Goal: Task Accomplishment & Management: Complete application form

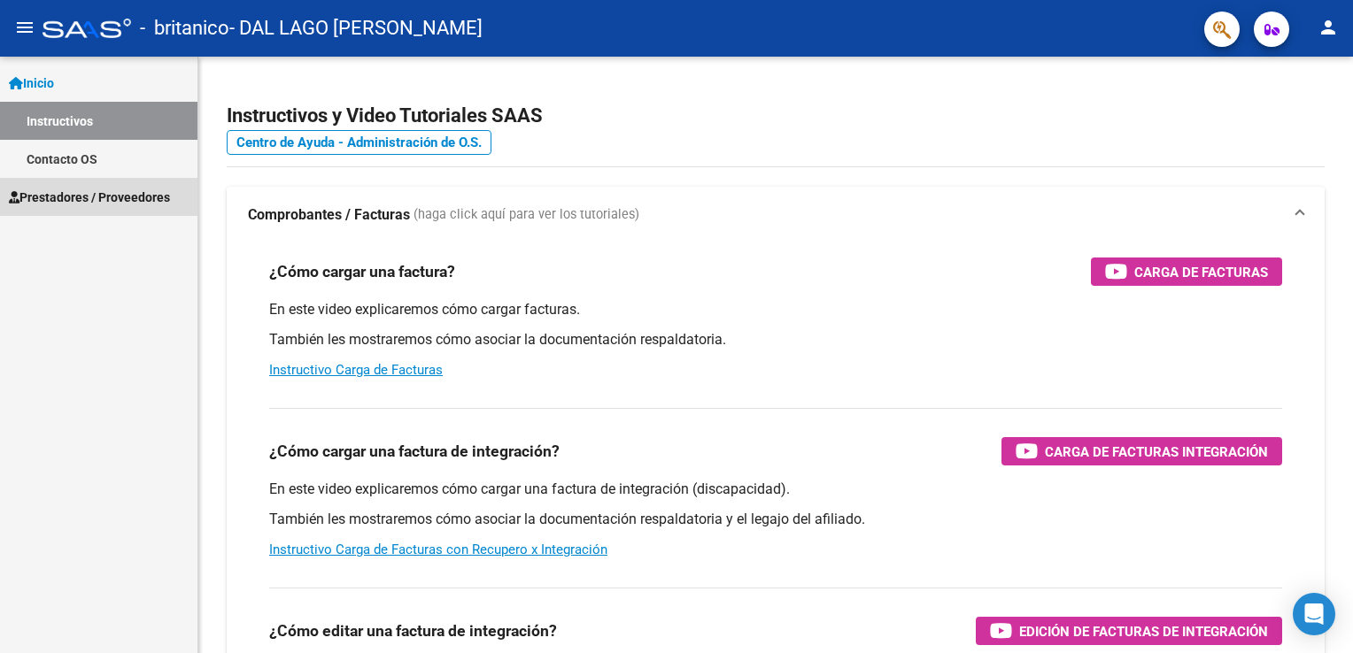
click at [54, 185] on link "Prestadores / Proveedores" at bounding box center [98, 197] width 197 height 38
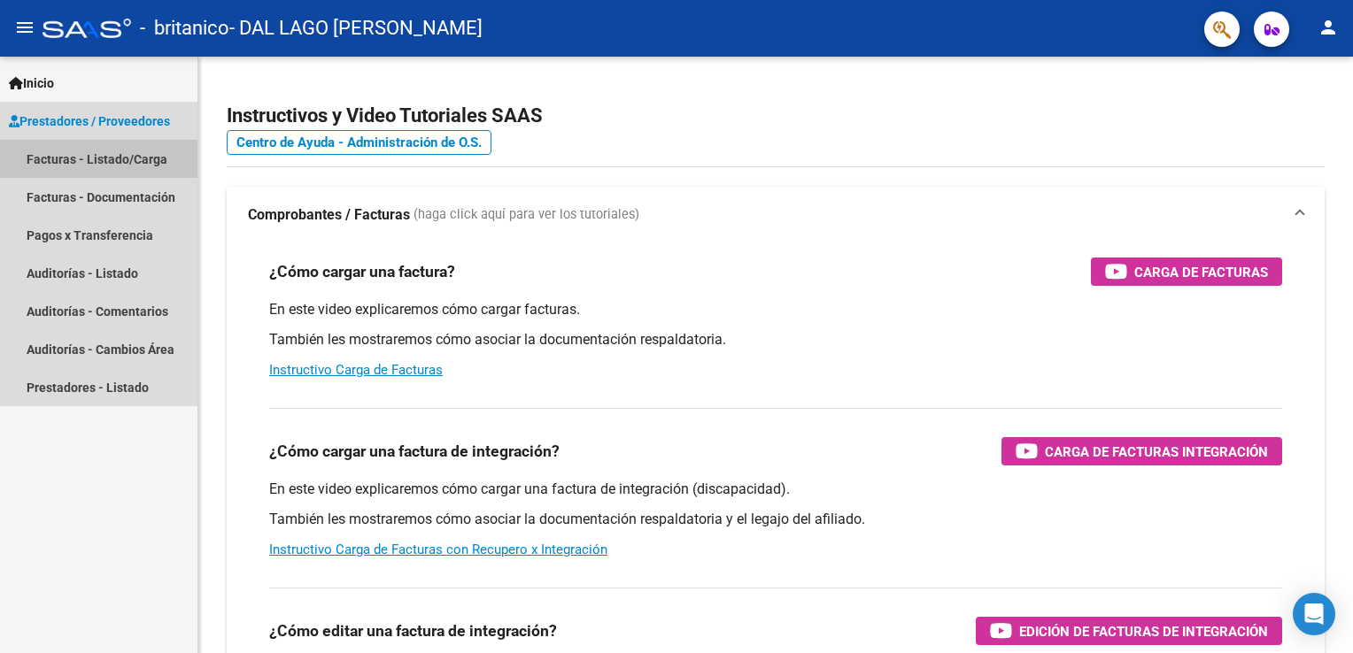
click at [58, 158] on link "Facturas - Listado/Carga" at bounding box center [98, 159] width 197 height 38
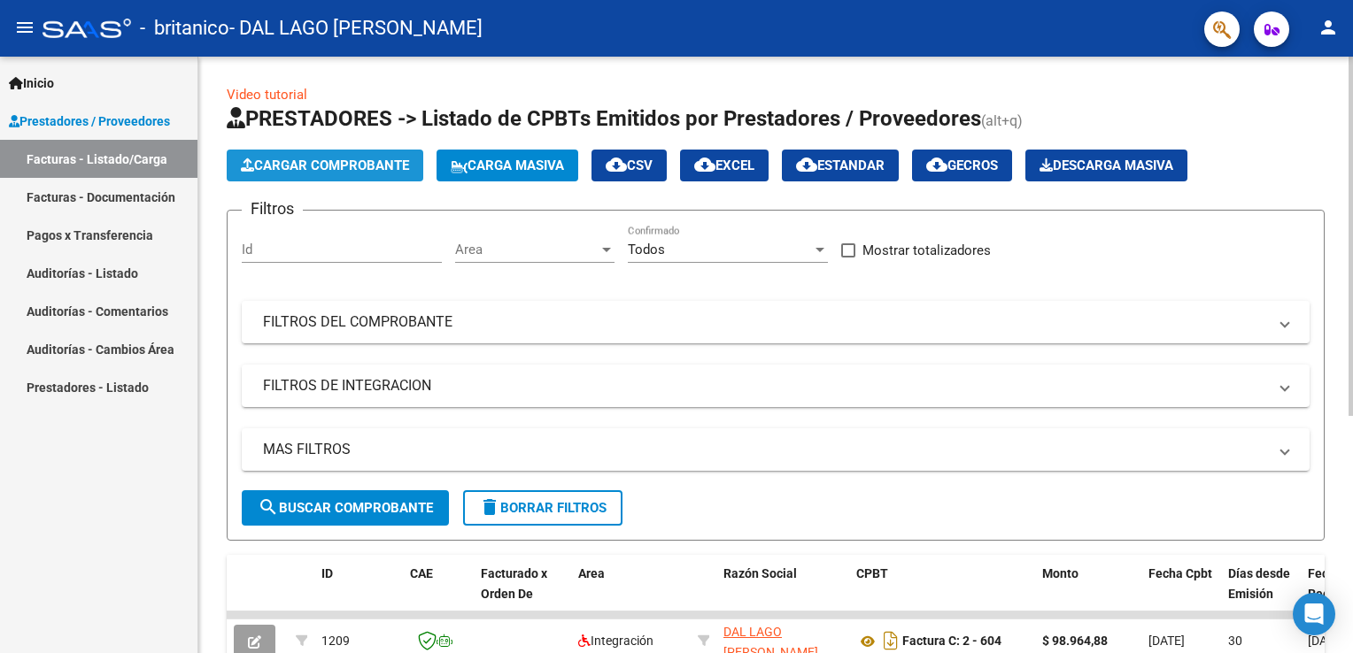
click at [279, 170] on span "Cargar Comprobante" at bounding box center [325, 166] width 168 height 16
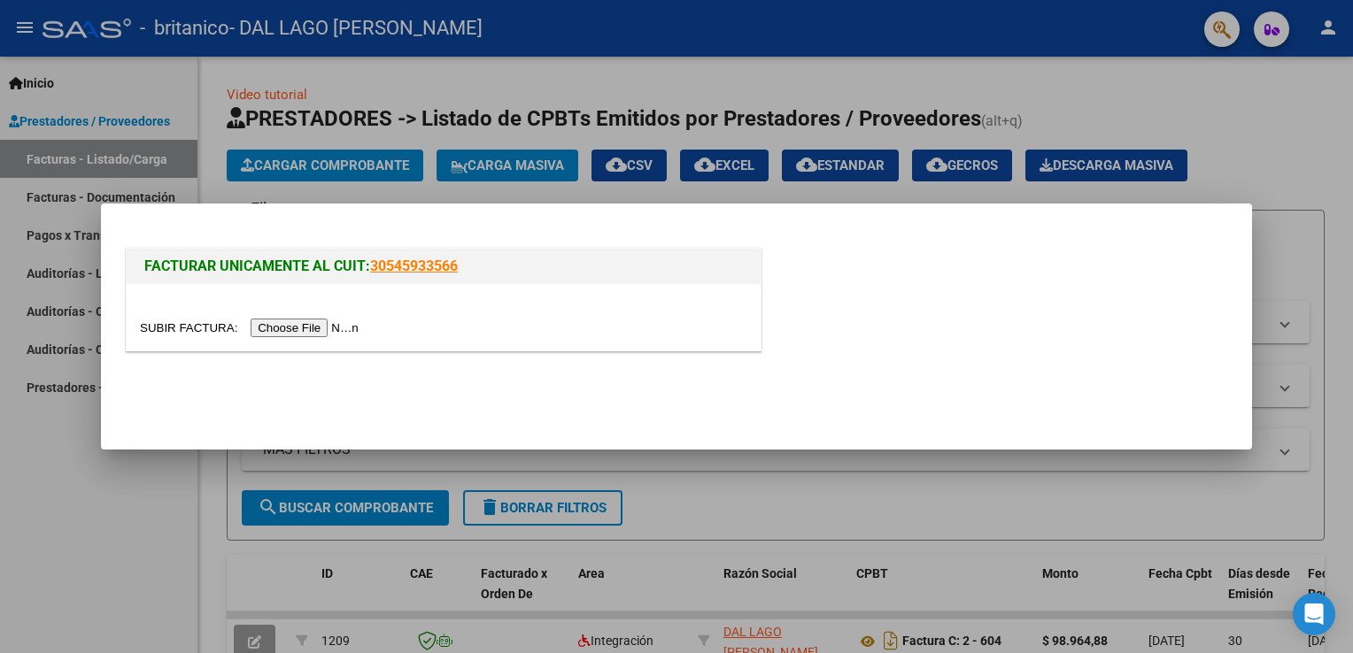
click at [294, 324] on input "file" at bounding box center [252, 328] width 224 height 19
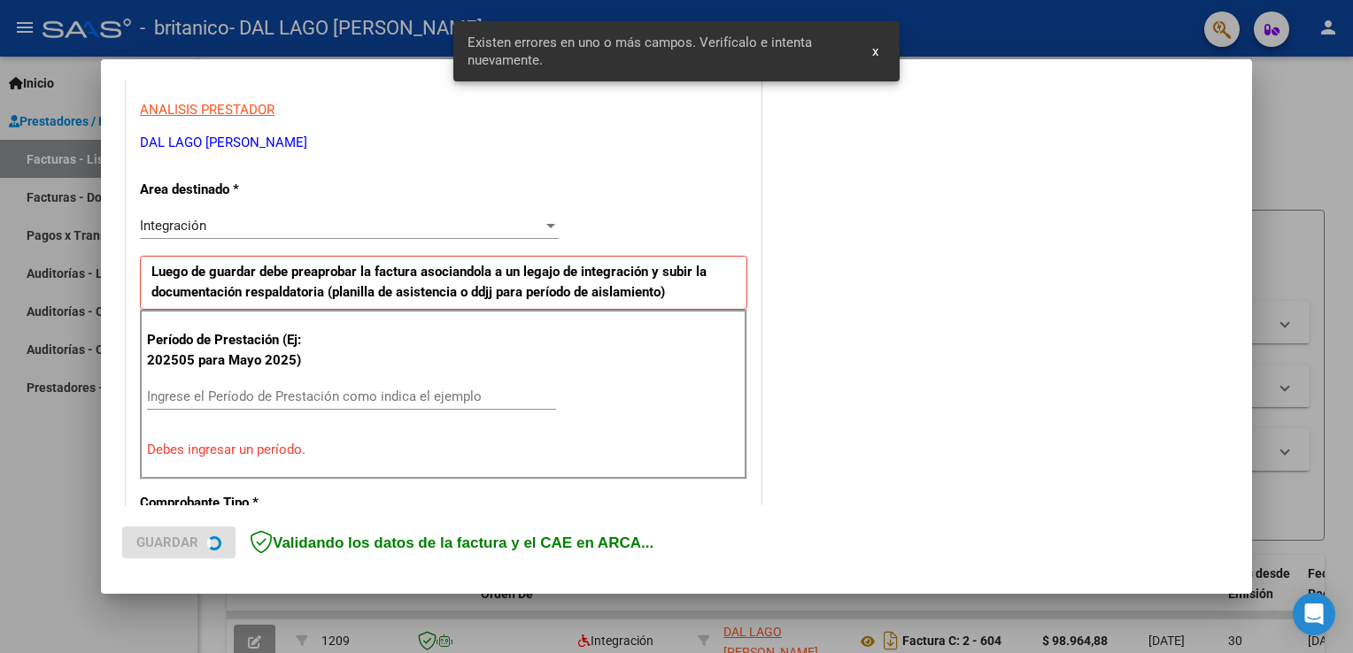
scroll to position [369, 0]
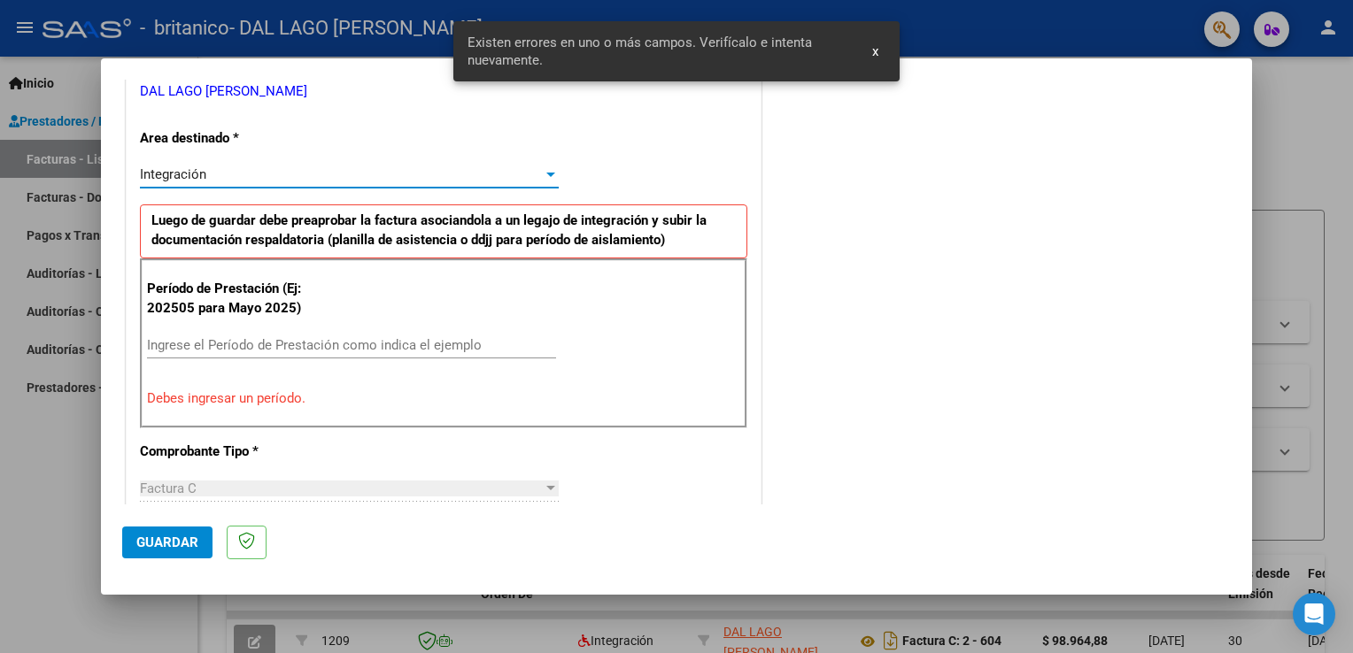
click at [552, 169] on div at bounding box center [551, 174] width 16 height 14
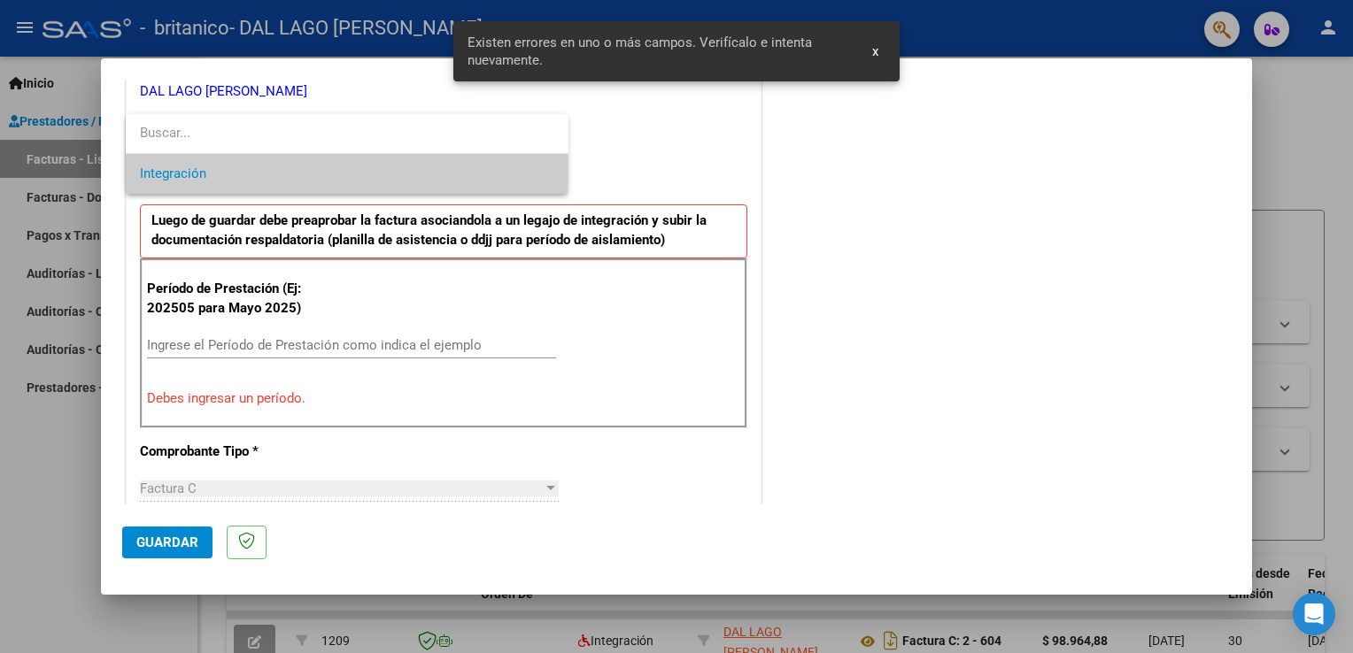
click at [354, 342] on div at bounding box center [676, 326] width 1353 height 653
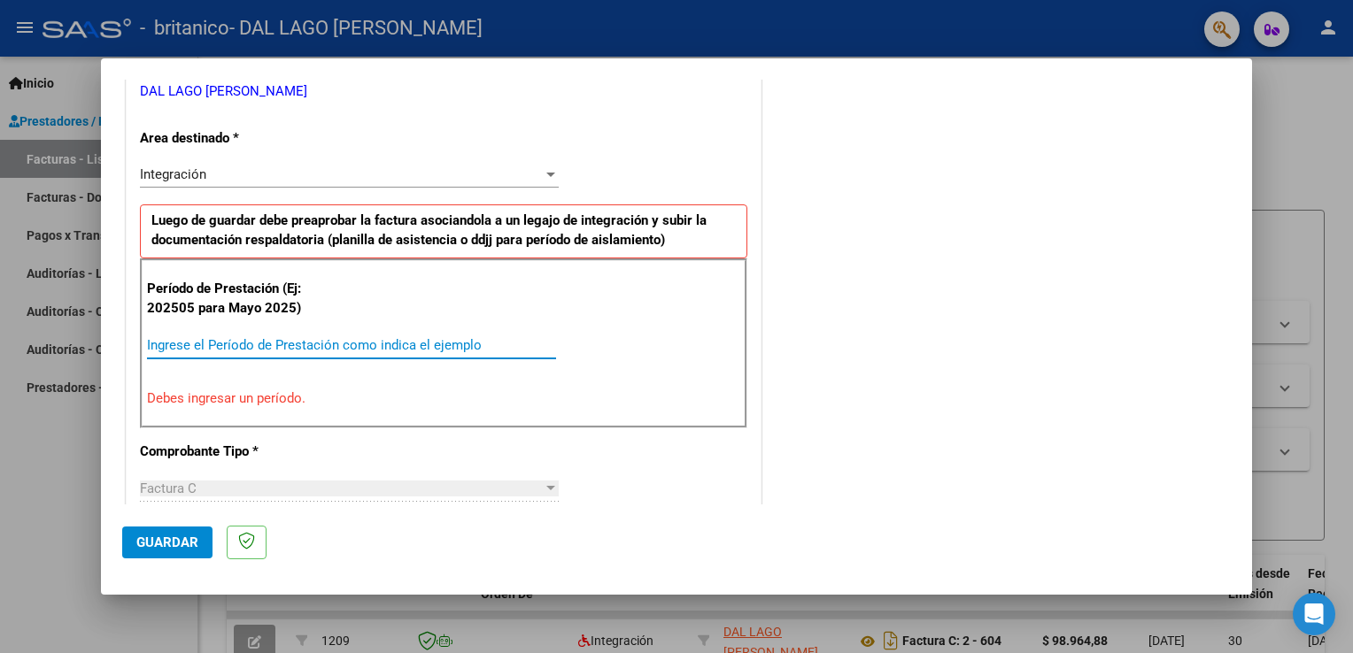
click at [294, 345] on input "Ingrese el Período de Prestación como indica el ejemplo" at bounding box center [351, 345] width 409 height 16
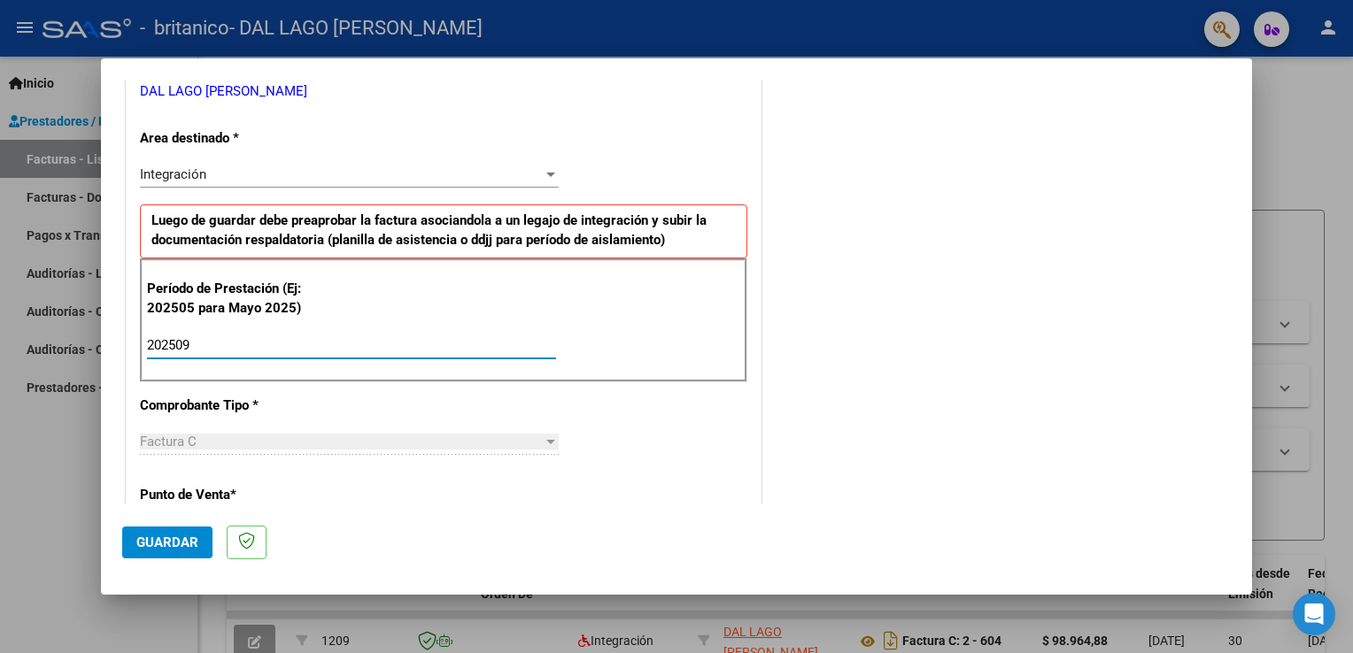
type input "202509"
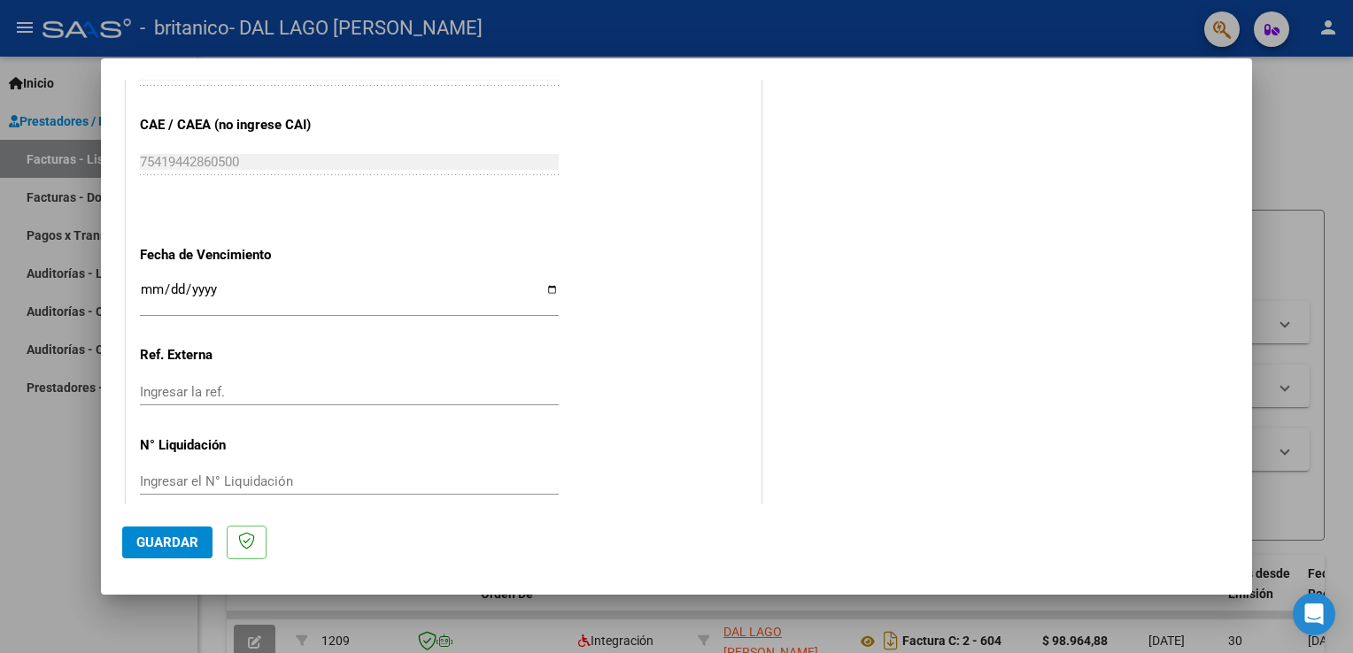
scroll to position [1115, 0]
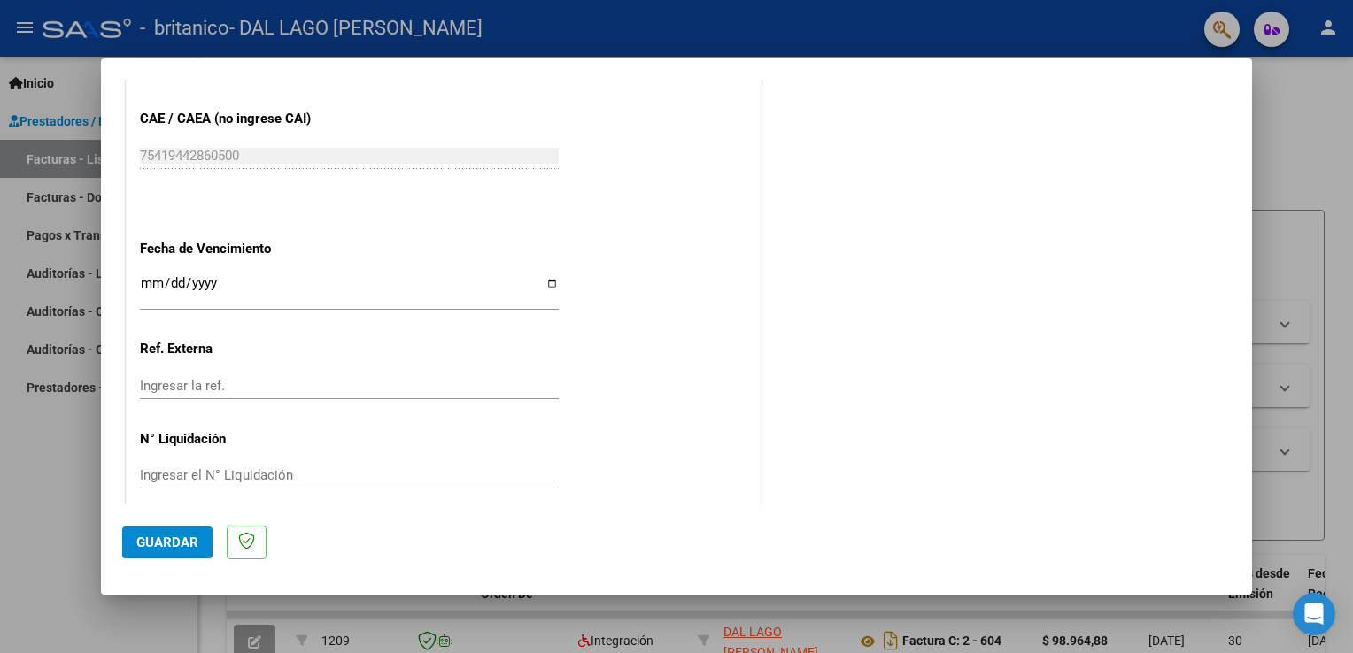
click at [542, 282] on input "Ingresar la fecha" at bounding box center [349, 290] width 419 height 28
type input "[DATE]"
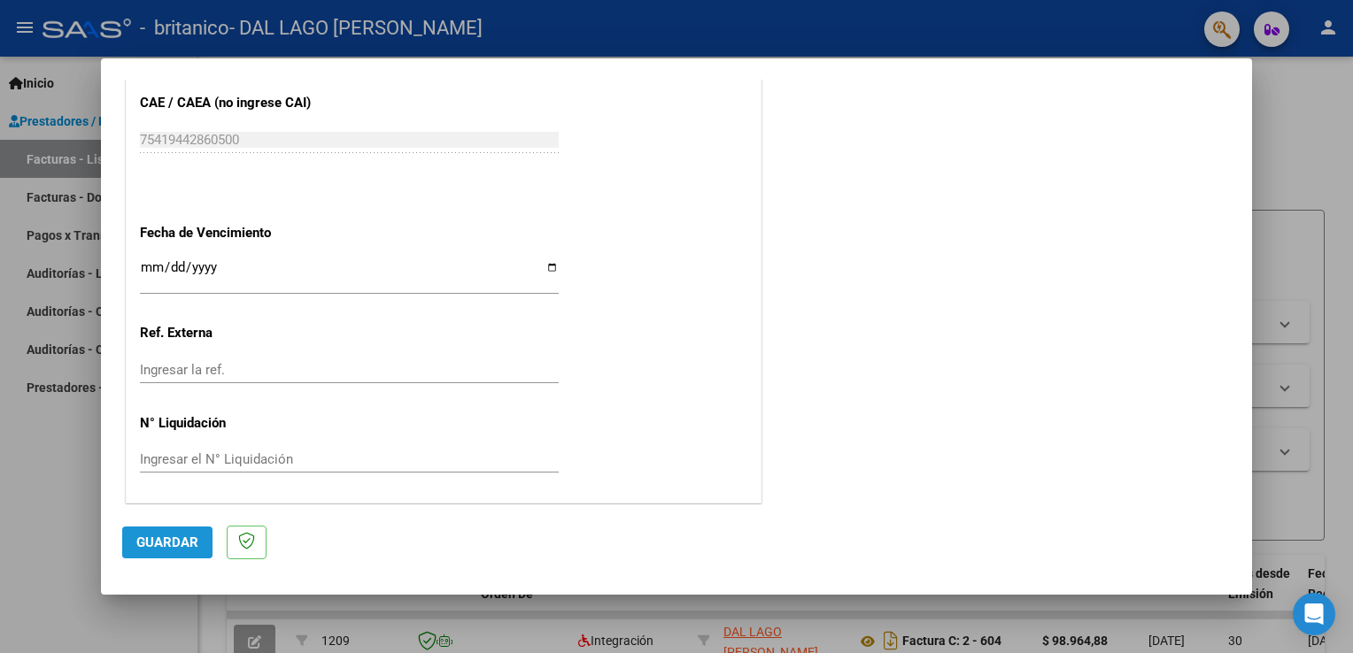
click at [164, 538] on span "Guardar" at bounding box center [167, 543] width 62 height 16
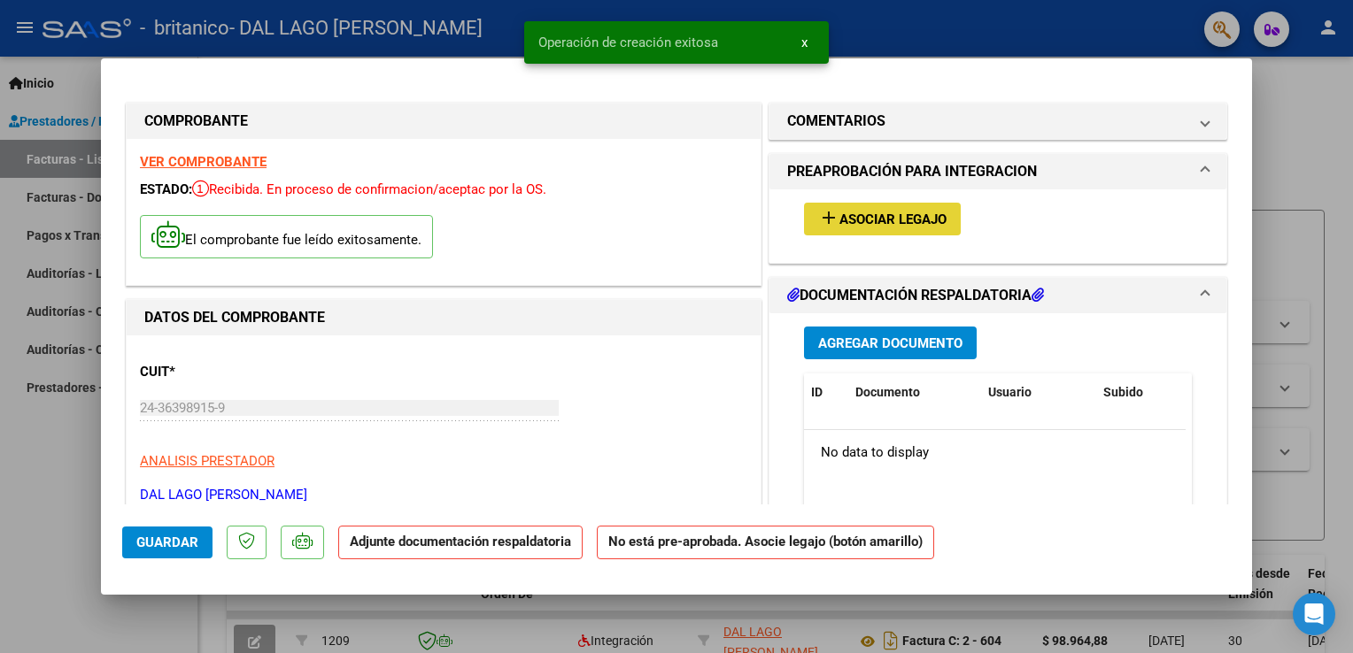
click at [906, 220] on span "Asociar Legajo" at bounding box center [892, 220] width 107 height 16
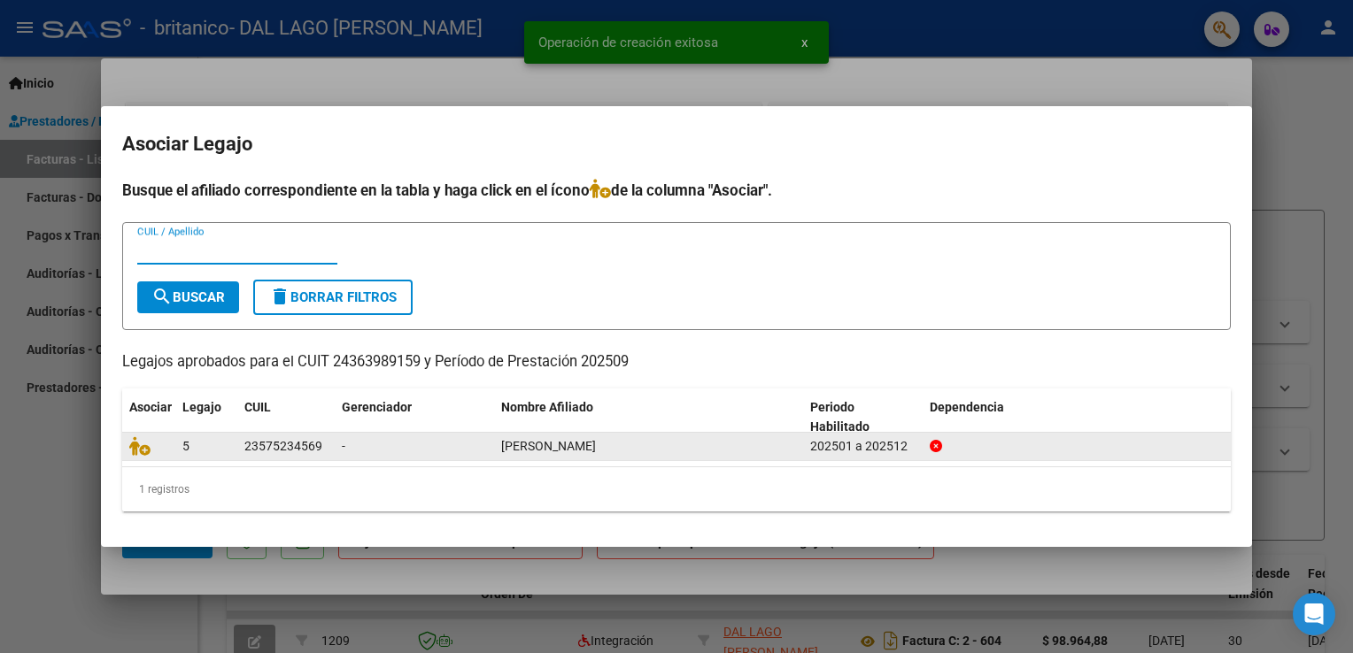
click at [386, 455] on div "-" at bounding box center [414, 446] width 145 height 20
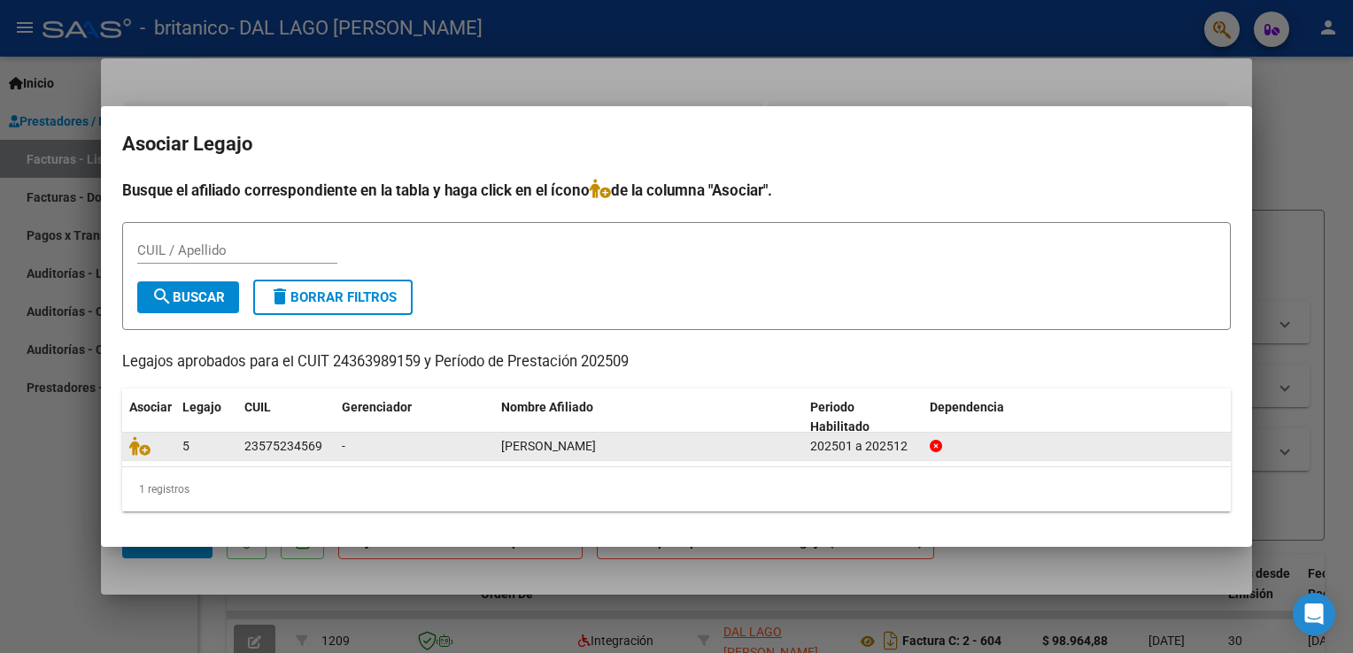
click at [275, 444] on div "23575234569" at bounding box center [283, 446] width 78 height 20
click at [130, 440] on icon at bounding box center [139, 445] width 21 height 19
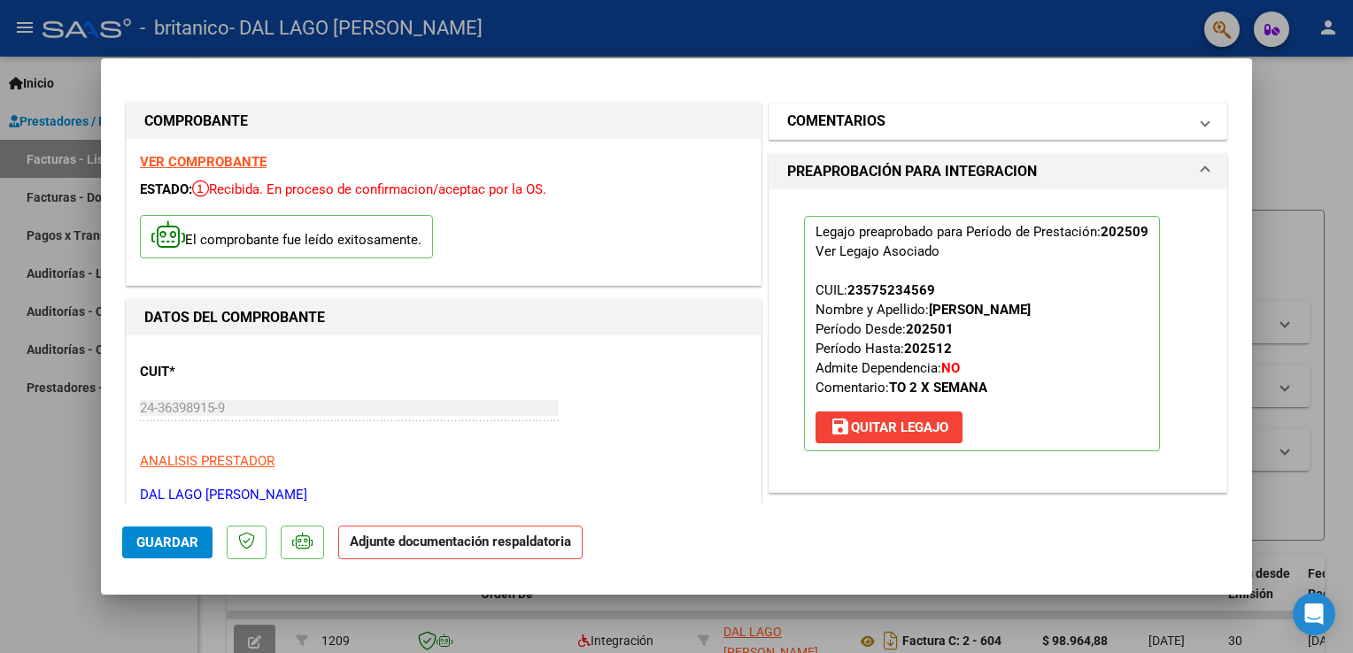
click at [1199, 127] on mat-expansion-panel-header "COMENTARIOS" at bounding box center [997, 121] width 457 height 35
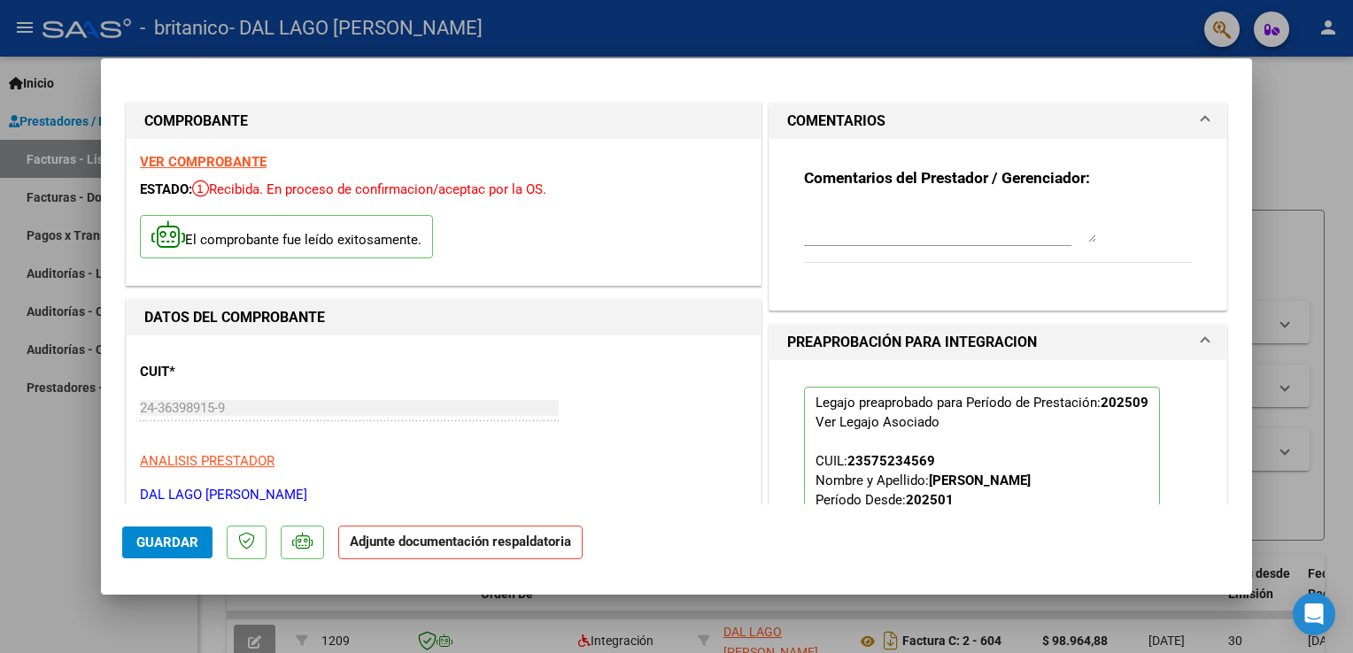
click at [1199, 127] on mat-expansion-panel-header "COMENTARIOS" at bounding box center [997, 121] width 457 height 35
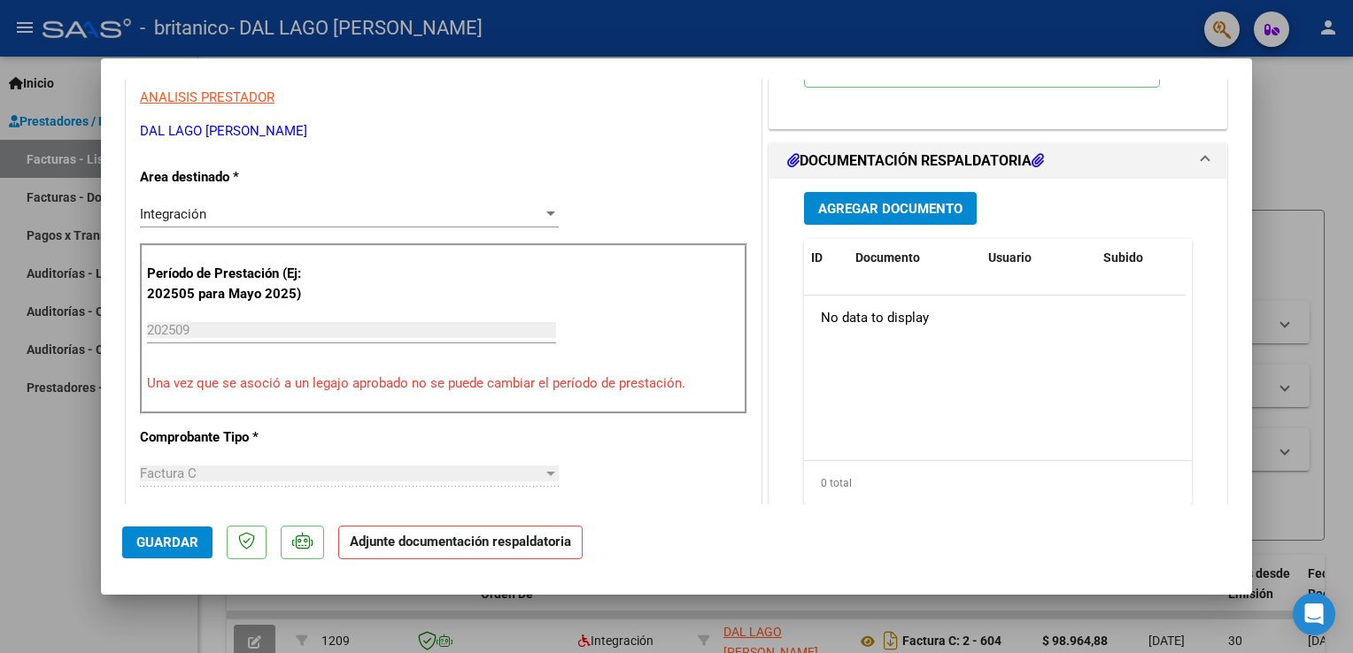
scroll to position [369, 0]
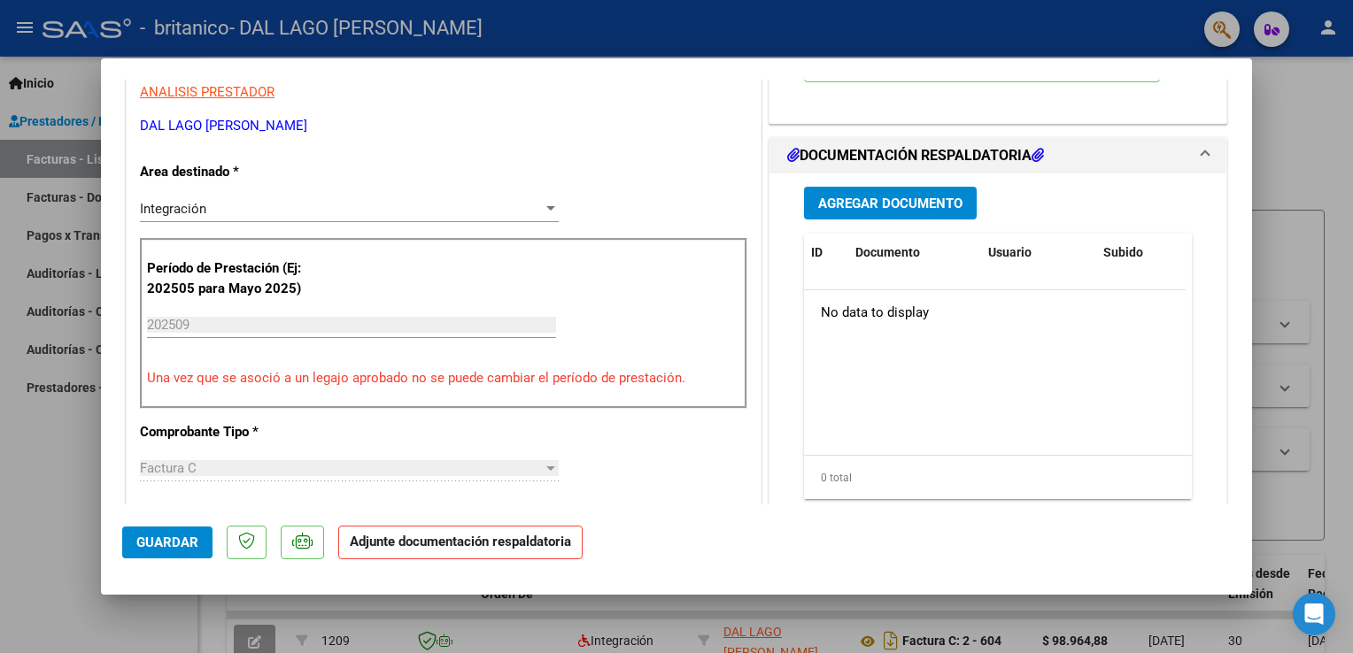
click at [931, 202] on span "Agregar Documento" at bounding box center [890, 204] width 144 height 16
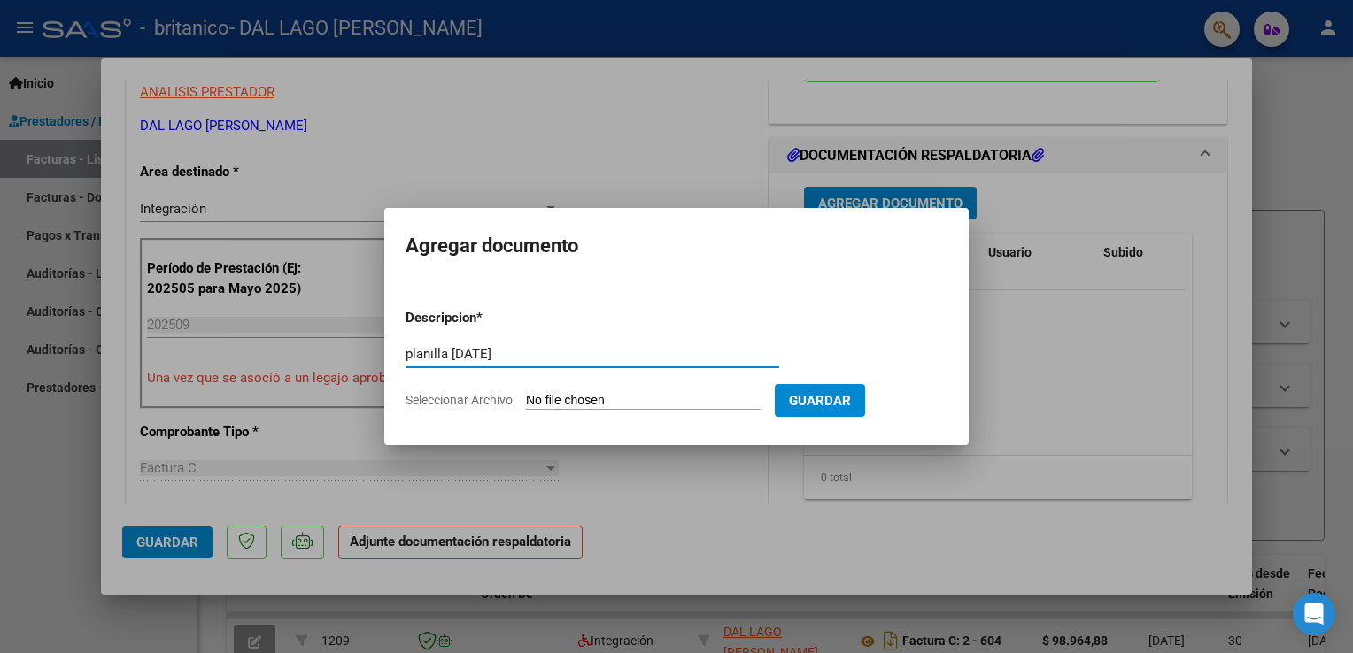
type input "planilla [DATE]"
click at [673, 401] on input "Seleccionar Archivo" at bounding box center [643, 401] width 235 height 17
type input "C:\fakepath\[DATE] [PERSON_NAME] - planilla TO.pdf"
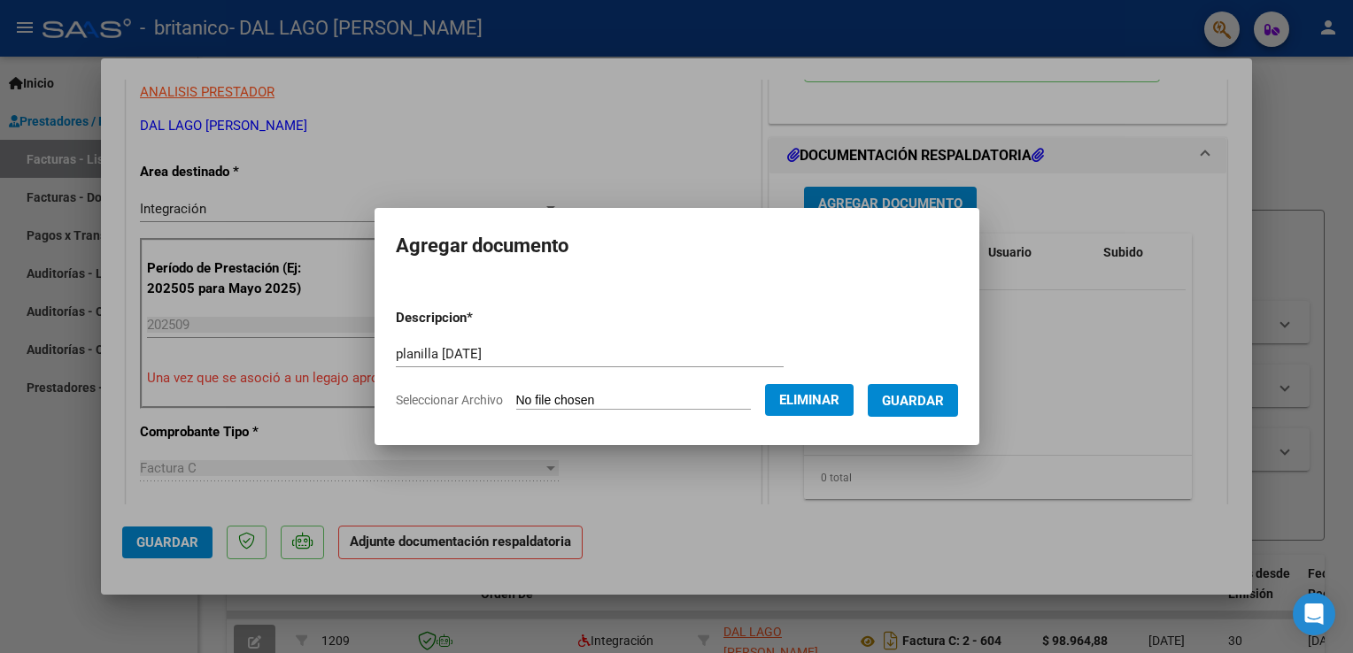
click at [913, 407] on span "Guardar" at bounding box center [913, 401] width 62 height 16
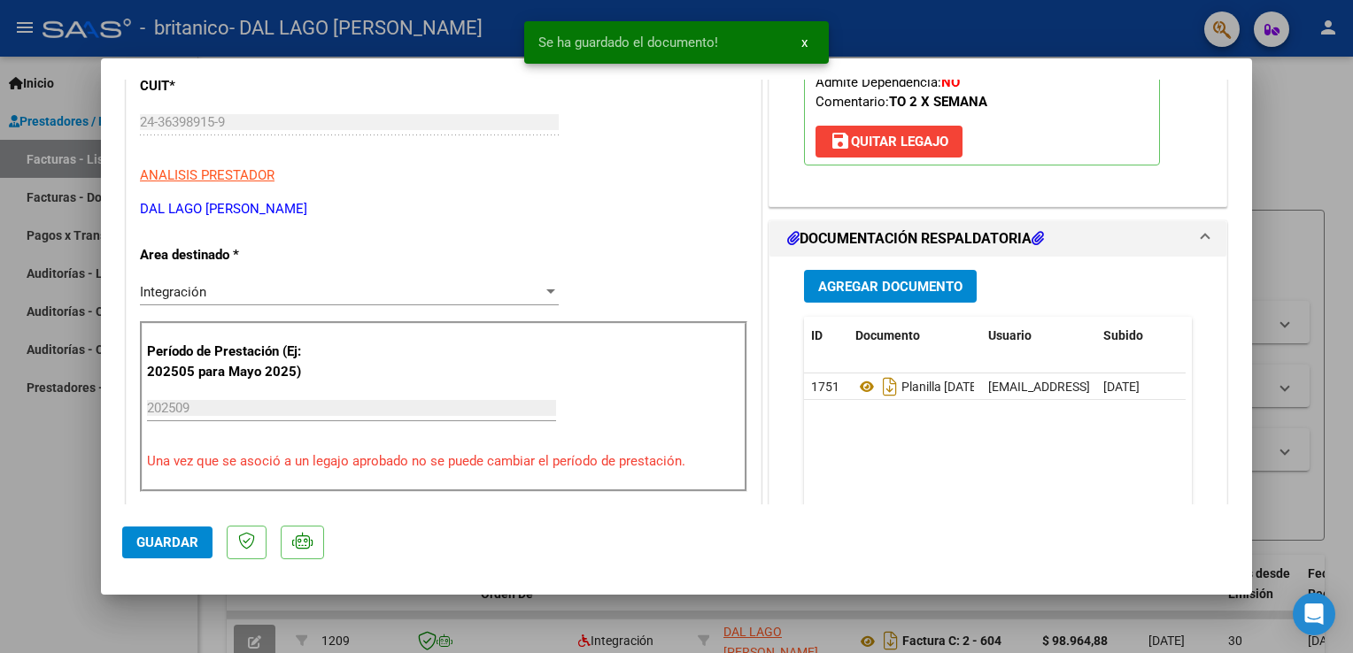
scroll to position [301, 0]
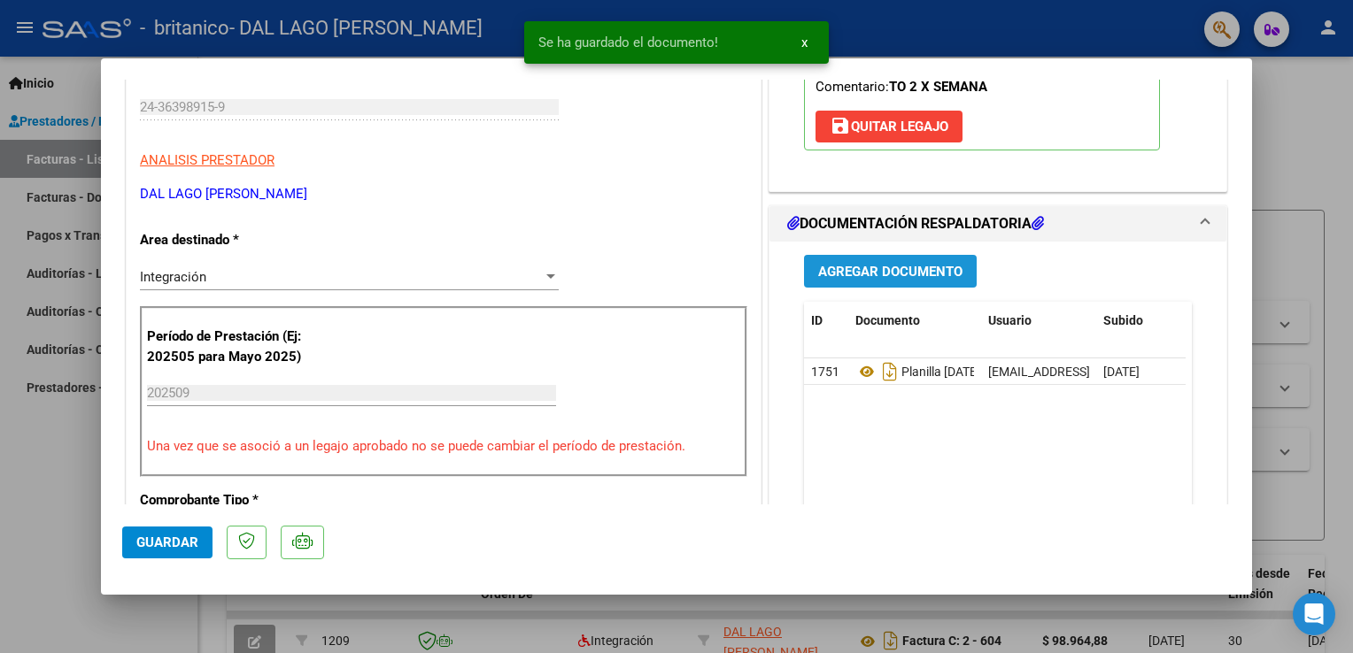
click at [912, 274] on span "Agregar Documento" at bounding box center [890, 272] width 144 height 16
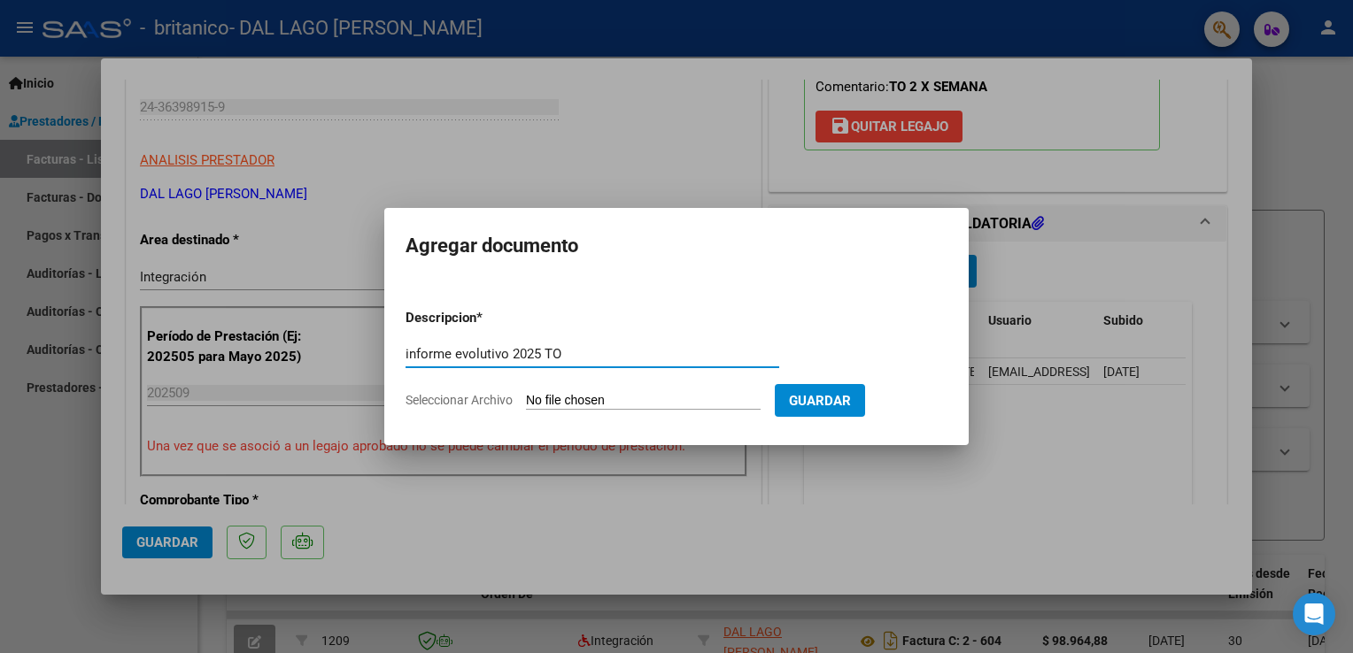
type input "informe evolutivo 2025 TO"
click at [686, 397] on input "Seleccionar Archivo" at bounding box center [643, 401] width 235 height 17
type input "C:\fakepath\[PERSON_NAME] - Informe TO [DATE].pdf"
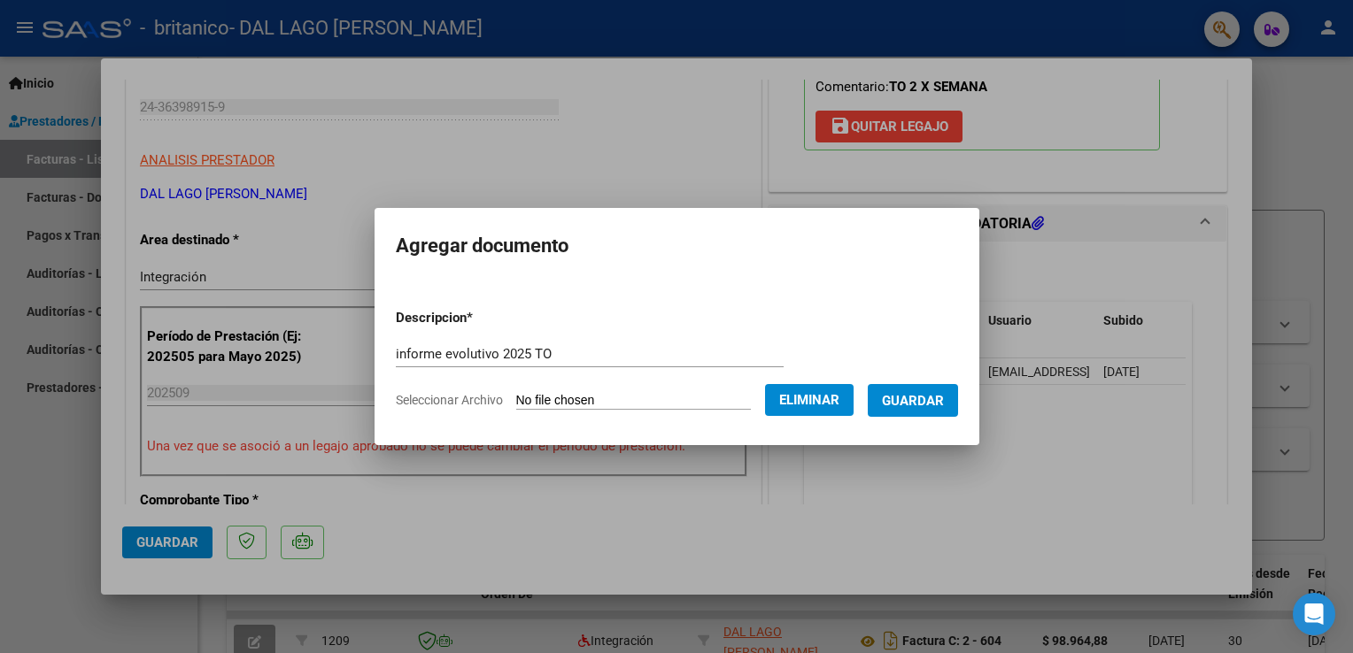
click at [921, 398] on span "Guardar" at bounding box center [913, 401] width 62 height 16
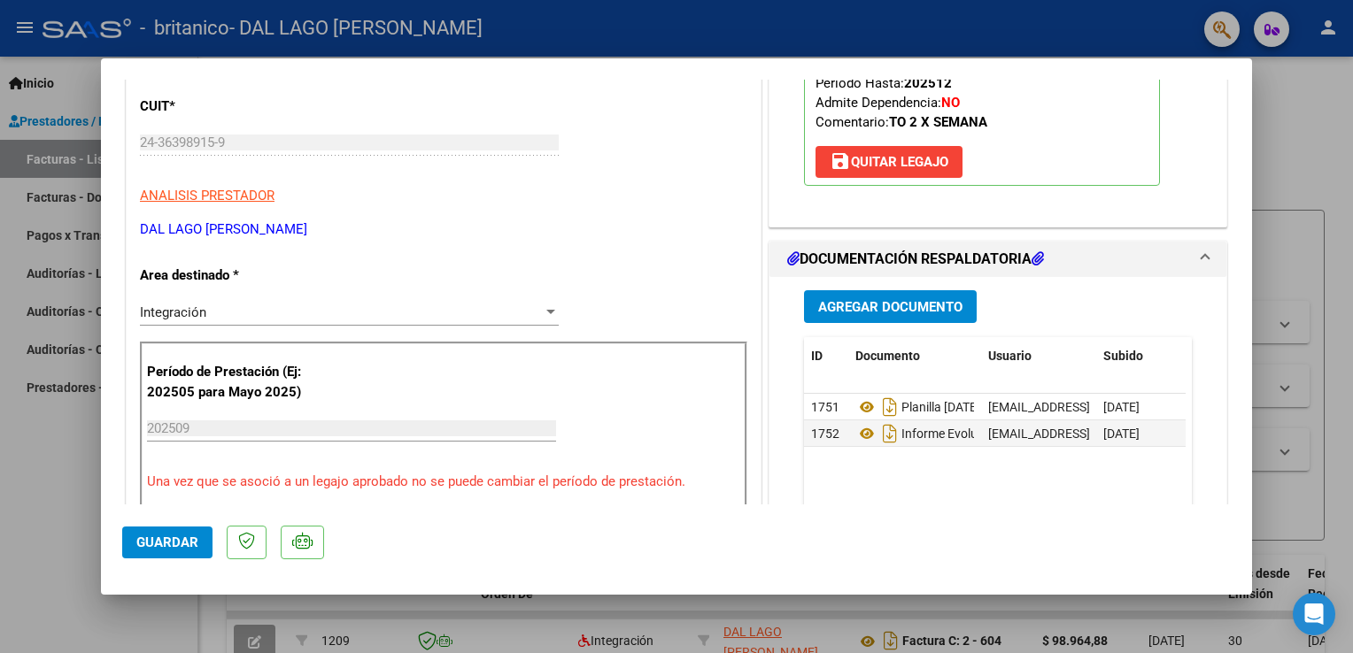
scroll to position [342, 0]
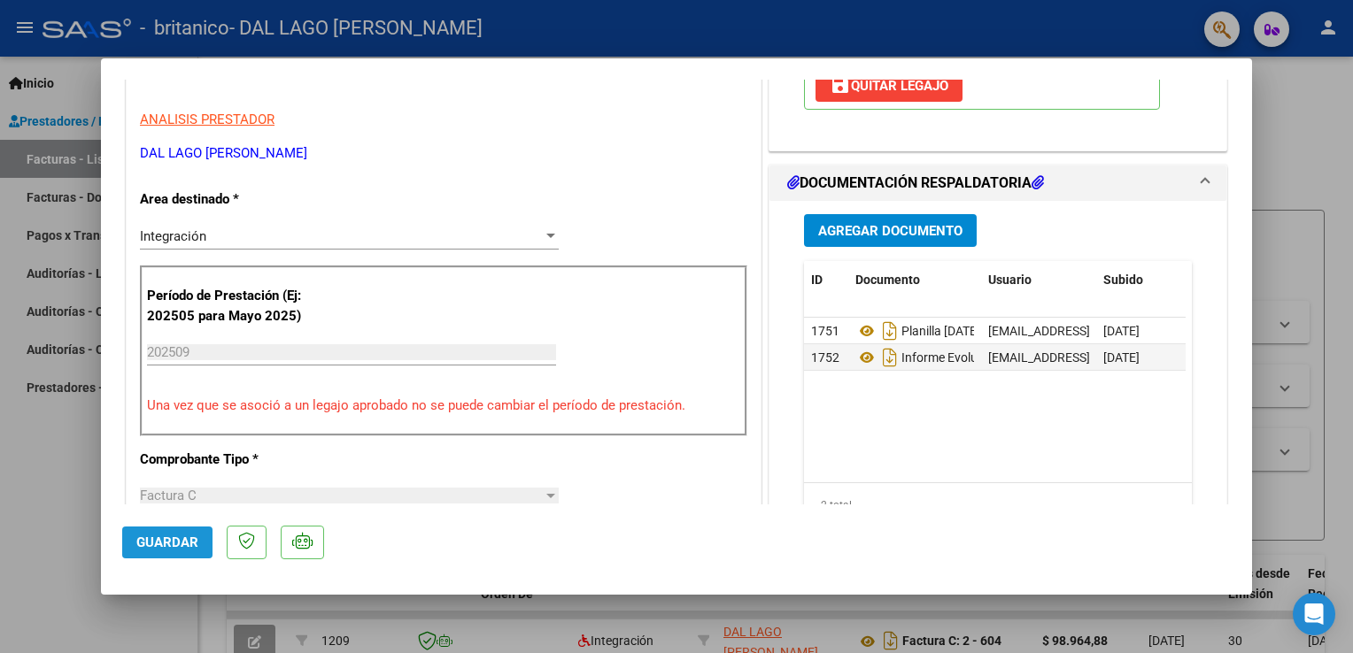
click at [173, 546] on span "Guardar" at bounding box center [167, 543] width 62 height 16
click at [1323, 147] on div at bounding box center [676, 326] width 1353 height 653
type input "$ 0,00"
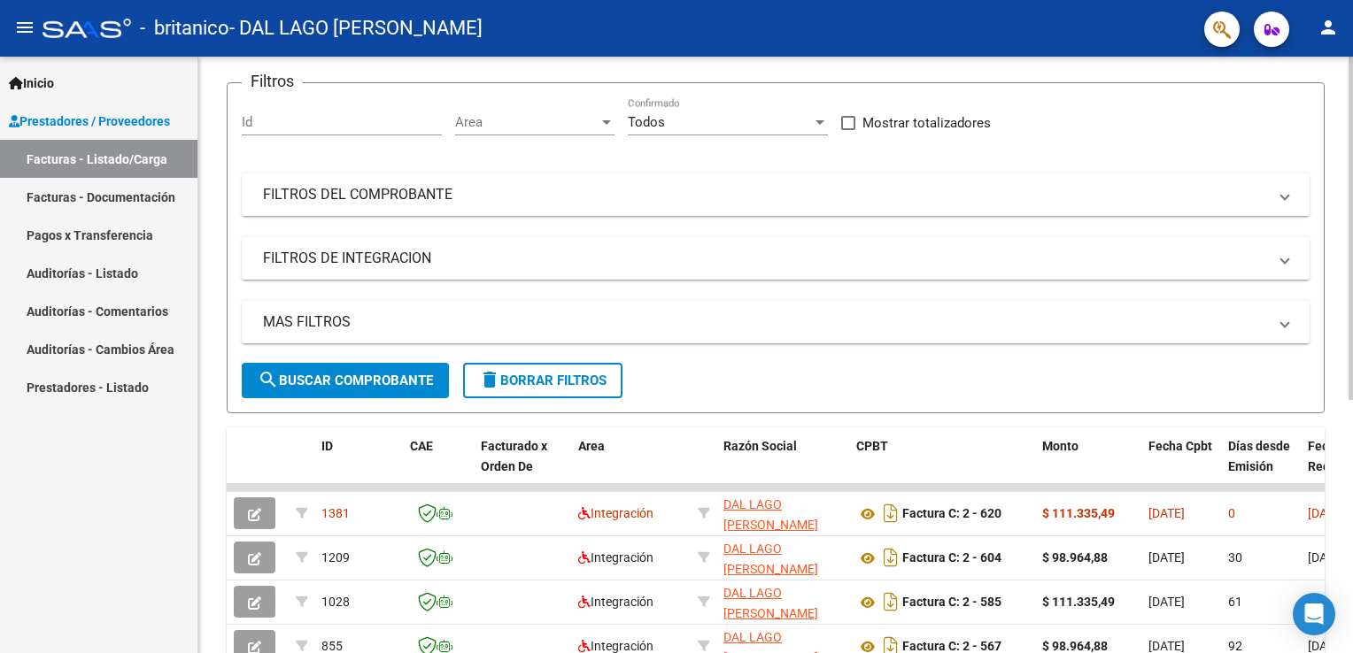
scroll to position [131, 0]
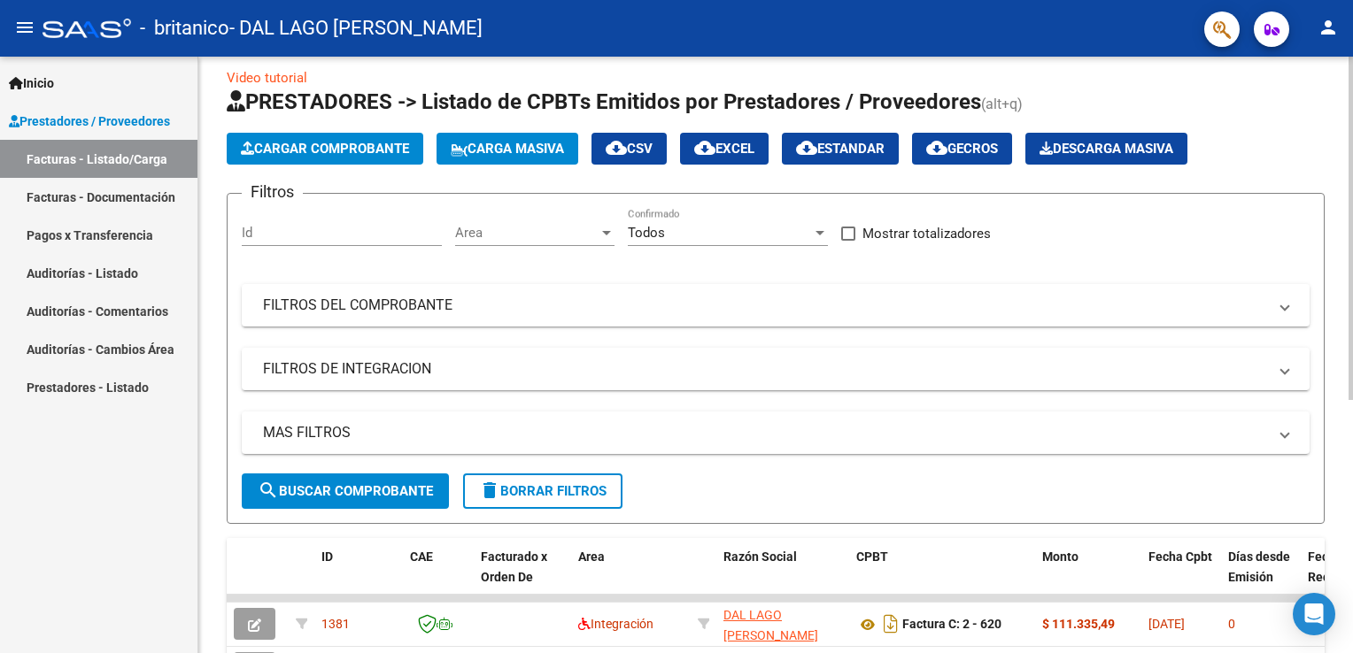
click at [1352, 178] on html "menu - britanico - DAL LAGO [PERSON_NAME] person Inicio Instructivos Contacto O…" at bounding box center [676, 326] width 1353 height 653
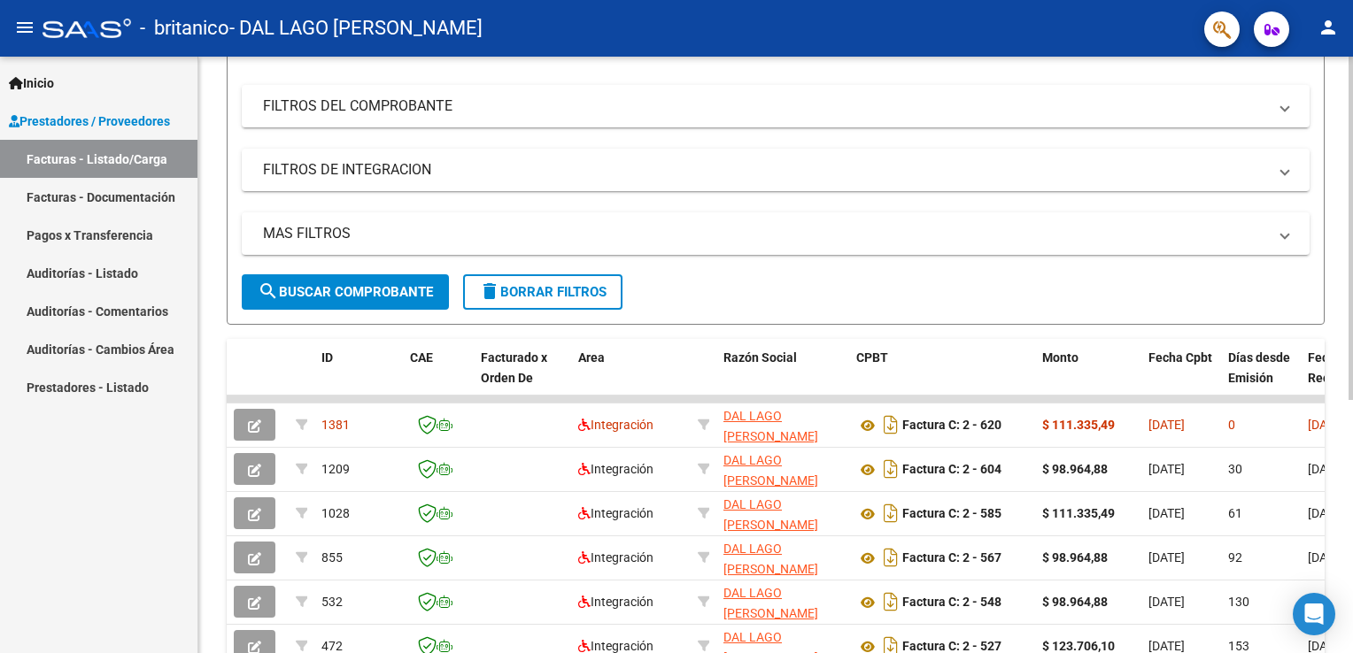
scroll to position [0, 0]
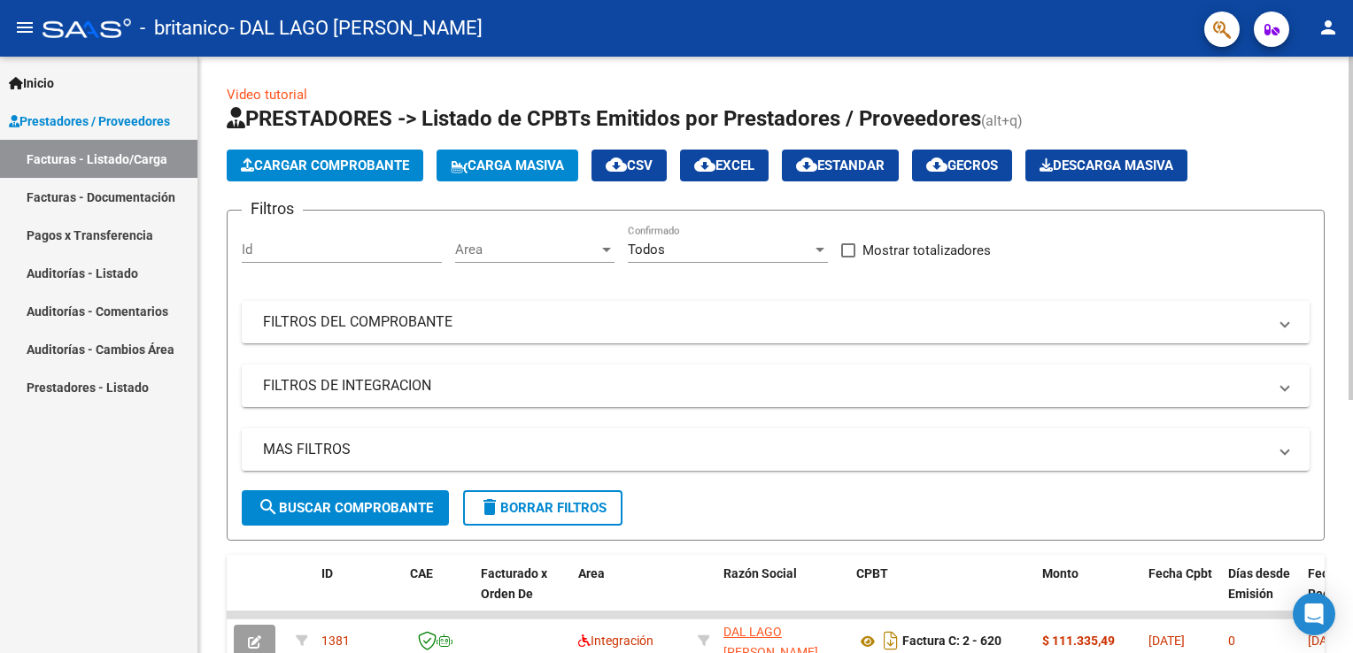
click at [1352, 205] on html "menu - britanico - DAL LAGO [PERSON_NAME] person Inicio Instructivos Contacto O…" at bounding box center [676, 326] width 1353 height 653
